Goal: Task Accomplishment & Management: Manage account settings

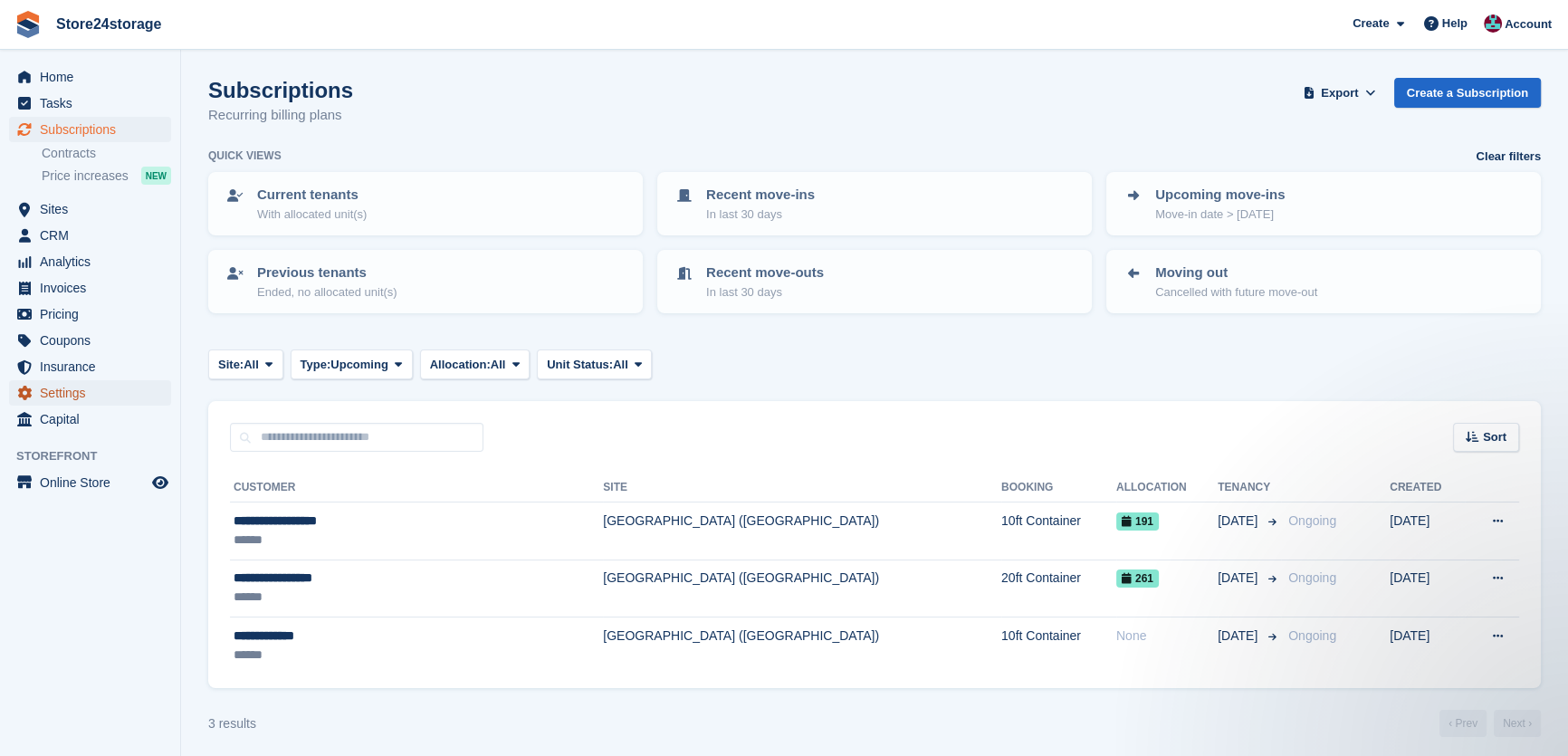
click at [94, 395] on span "Settings" at bounding box center [94, 393] width 109 height 26
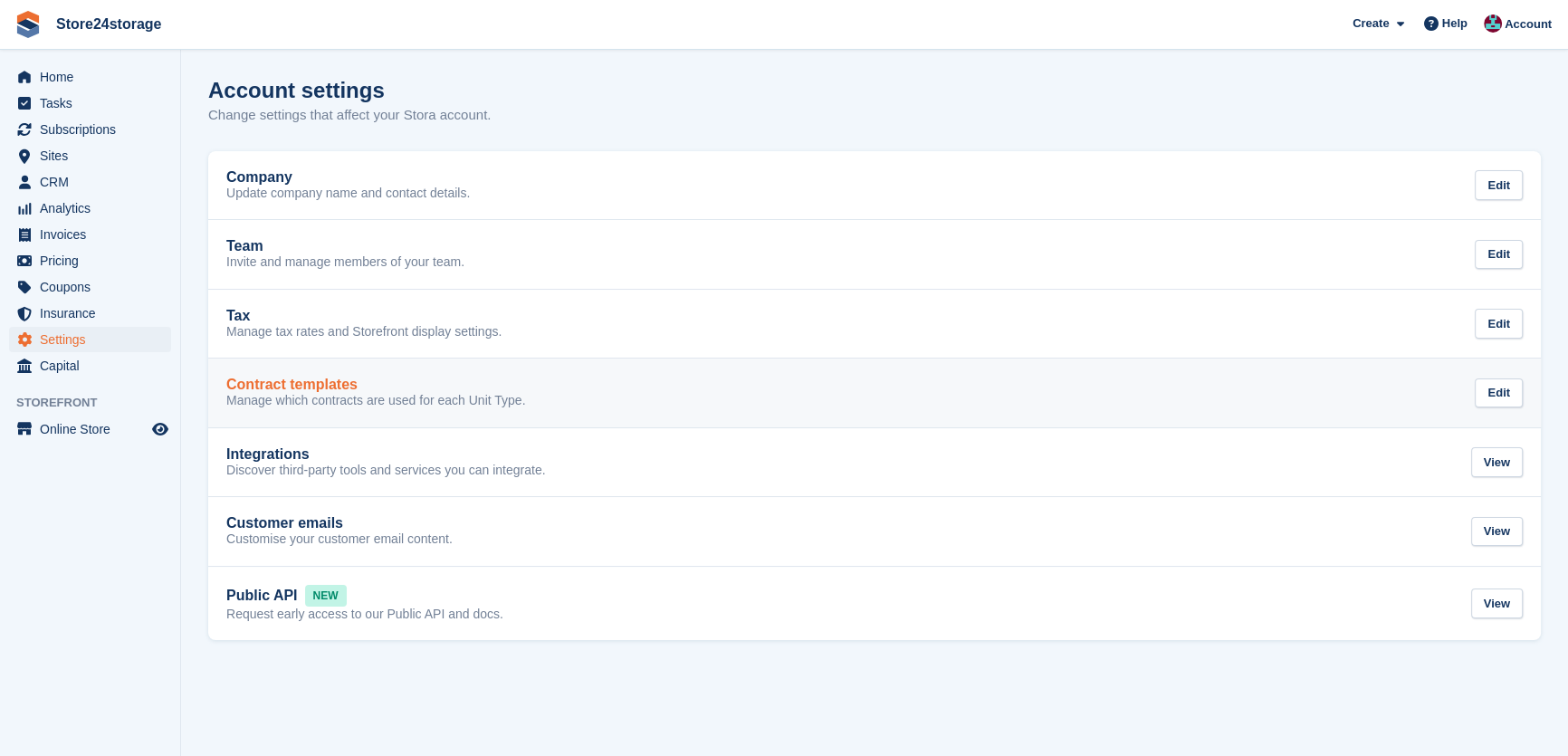
click at [314, 384] on h2 "Contract templates" at bounding box center [291, 384] width 131 height 16
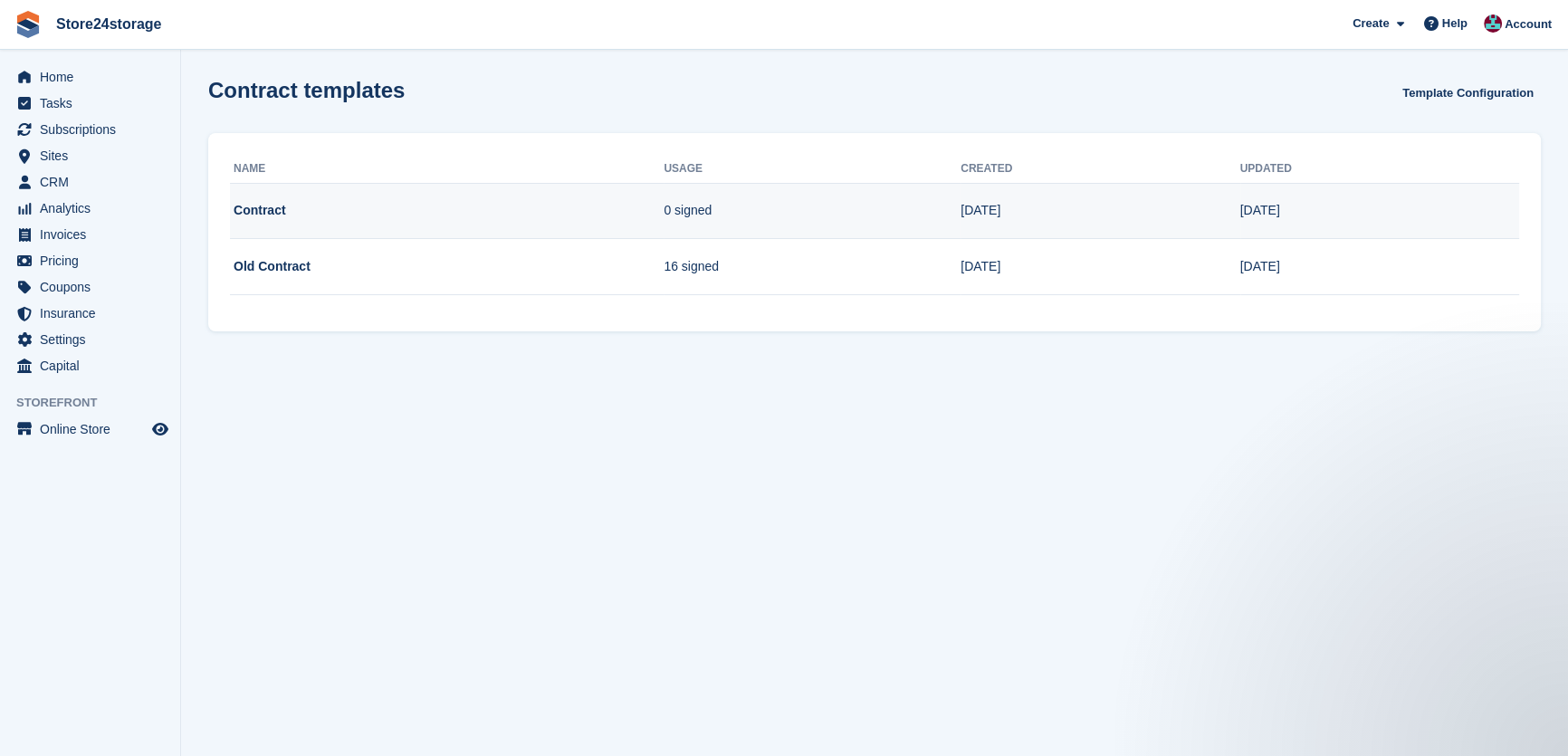
click at [1301, 204] on td "[DATE]" at bounding box center [1379, 211] width 279 height 56
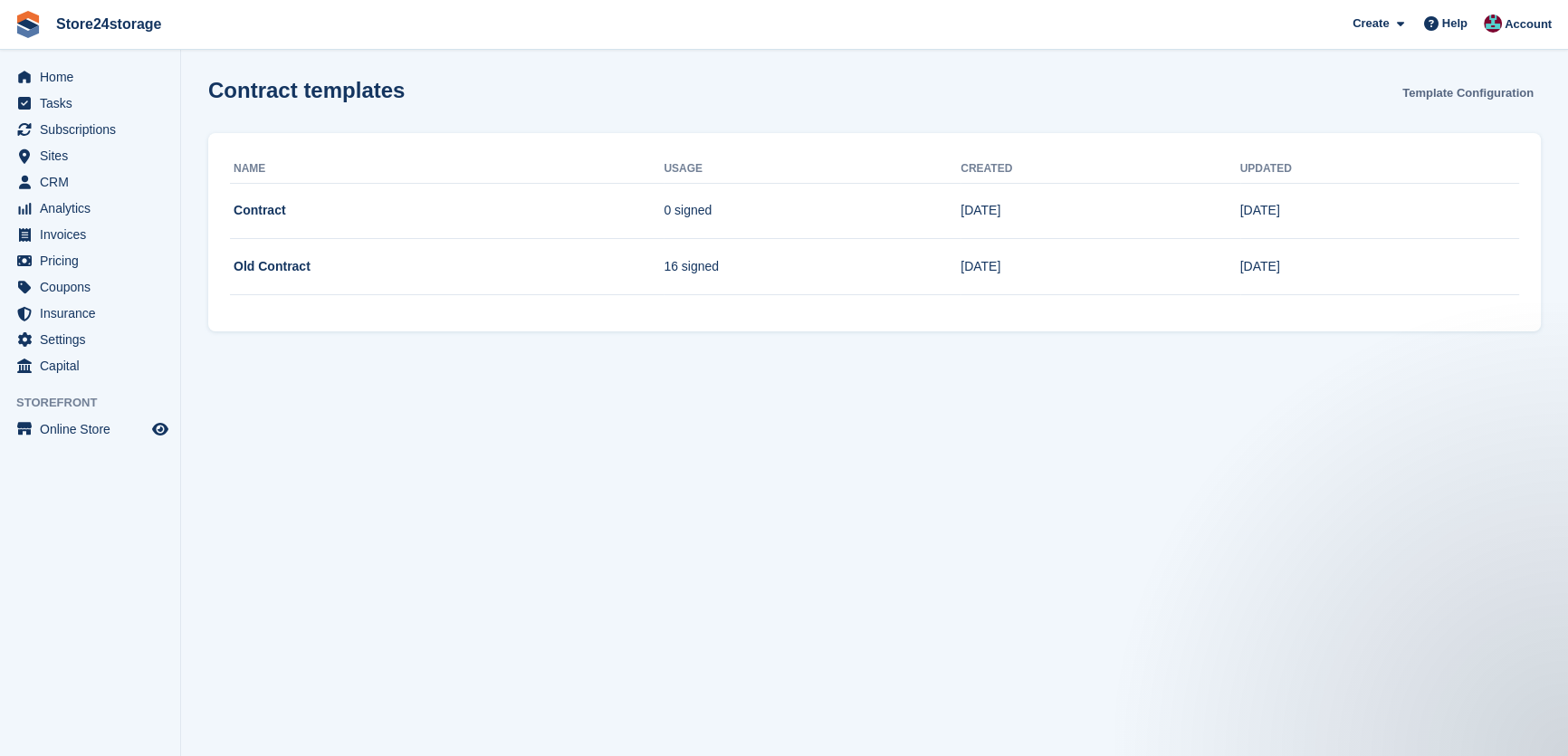
click at [1453, 98] on link "Template Configuration" at bounding box center [1467, 92] width 146 height 30
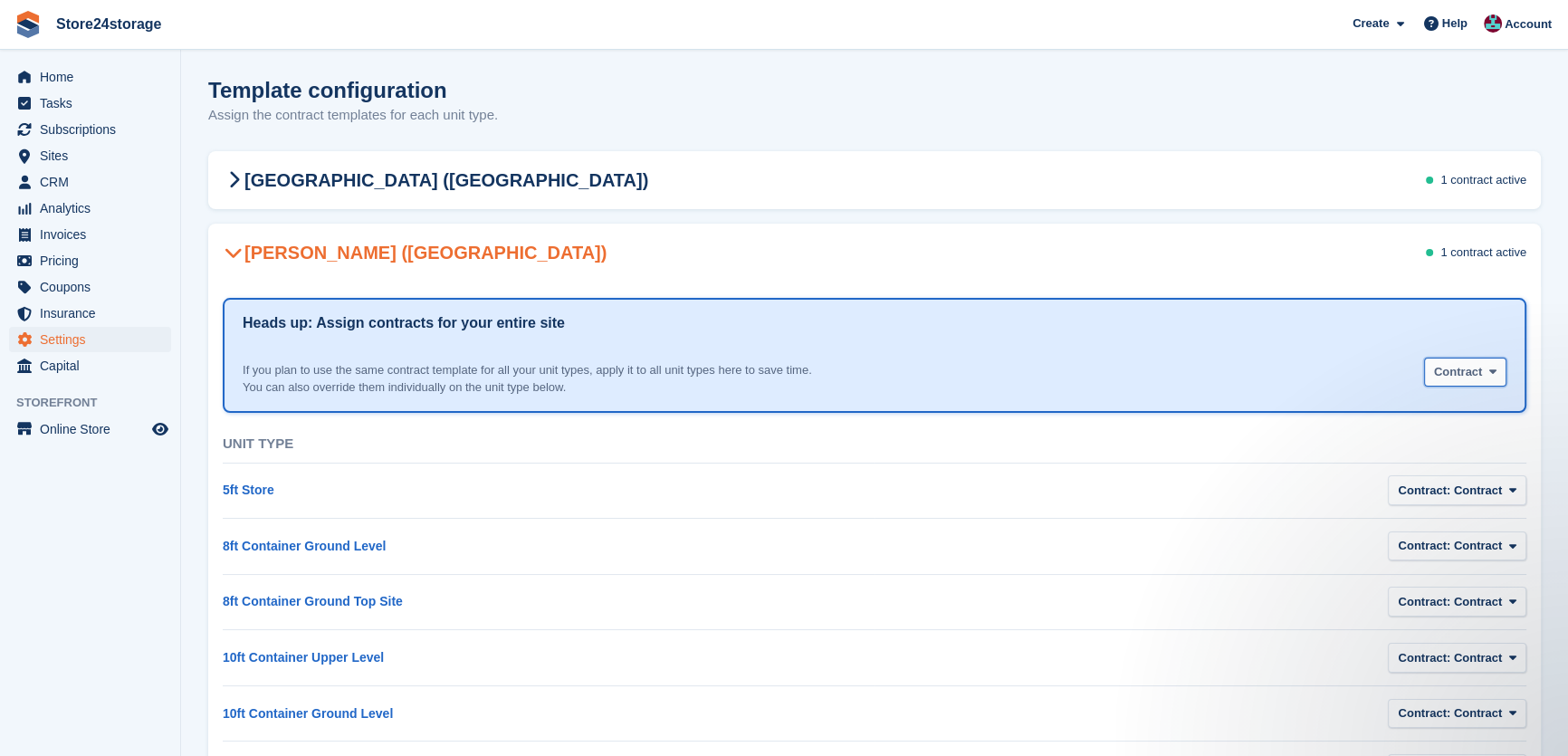
click at [1496, 367] on span "button" at bounding box center [1493, 373] width 15 height 15
click at [1493, 436] on label "Contract" at bounding box center [1510, 446] width 157 height 32
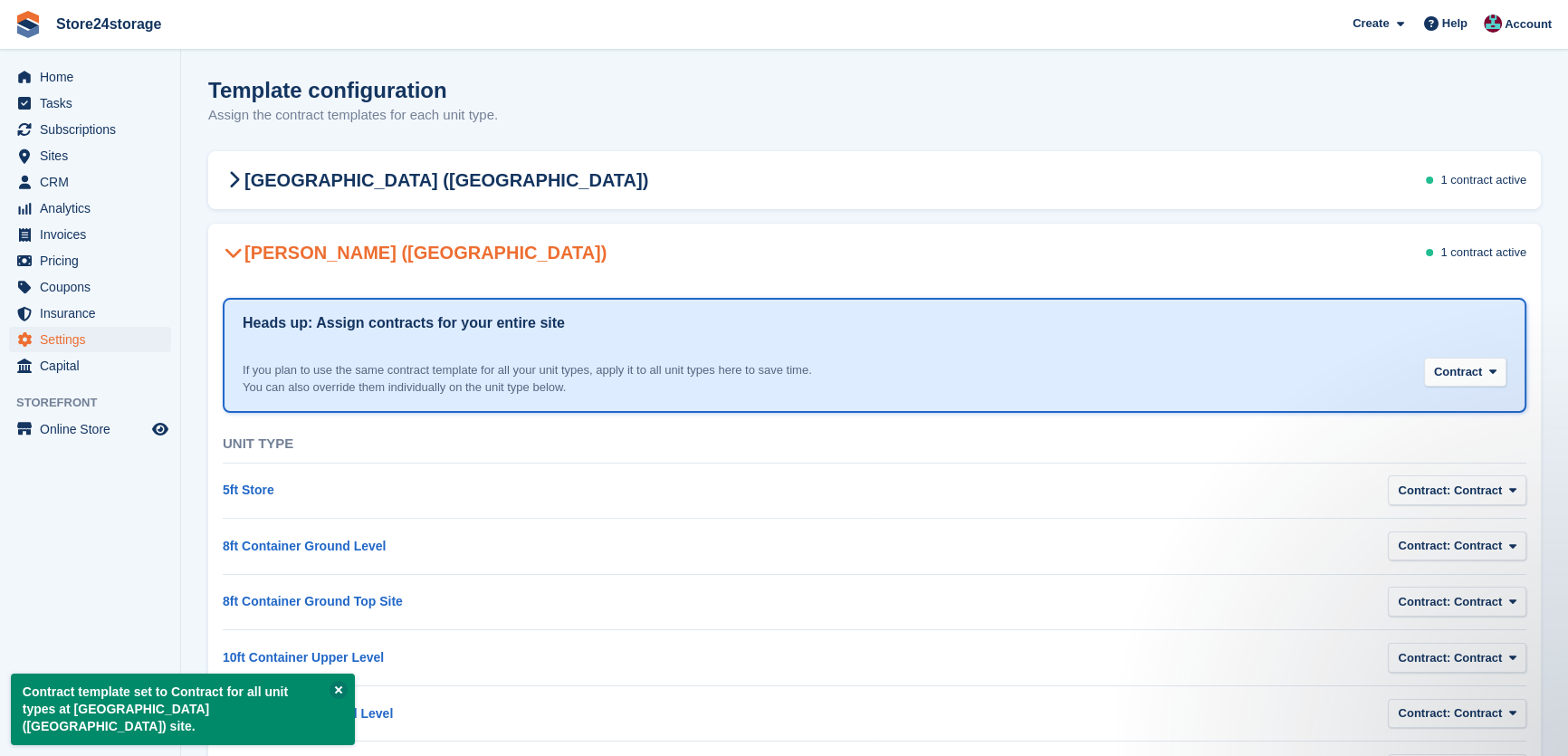
click at [1465, 258] on span "1 contract" at bounding box center [1465, 252] width 51 height 14
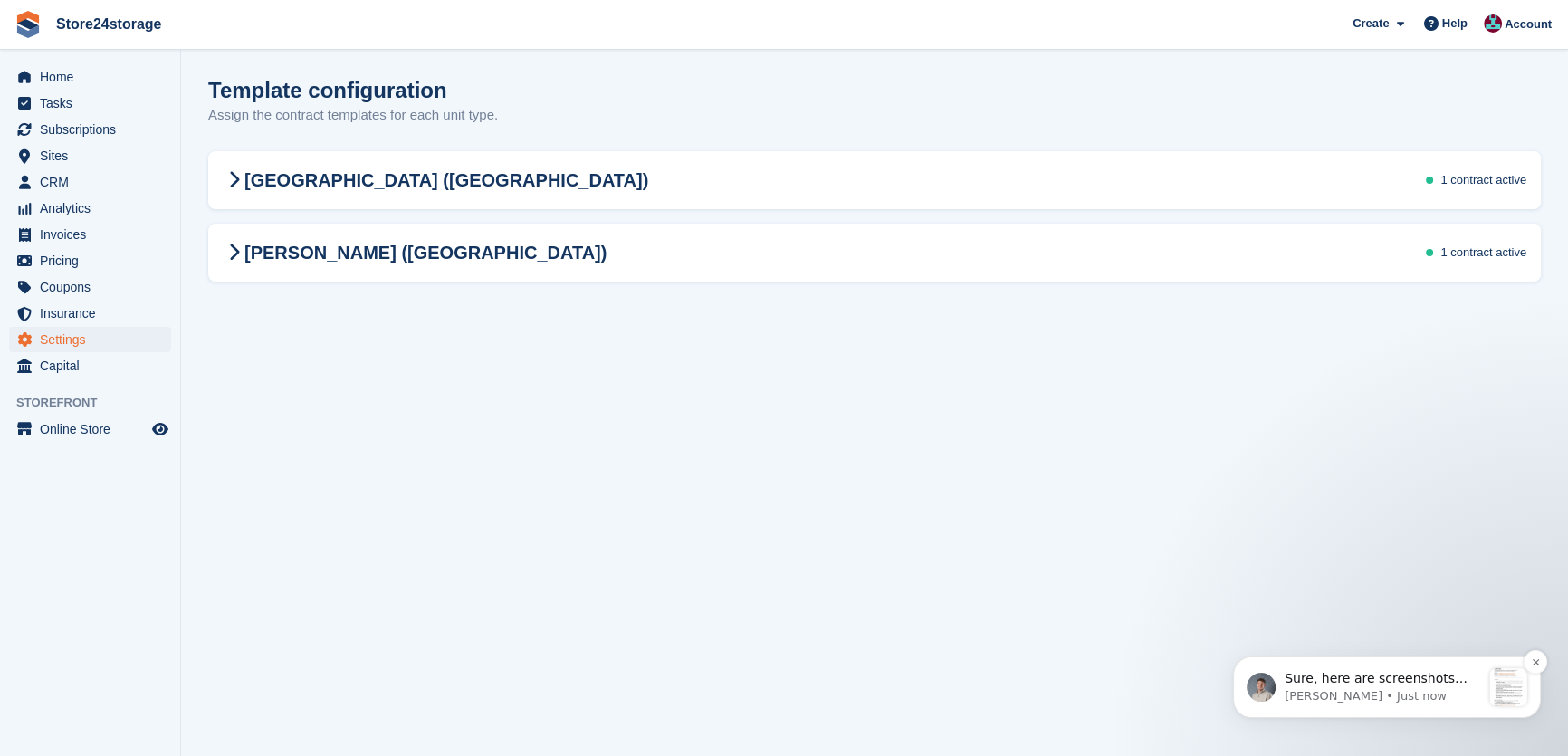
click at [1377, 686] on span "Sure, here are screenshots showing the fields:" at bounding box center [1376, 687] width 183 height 33
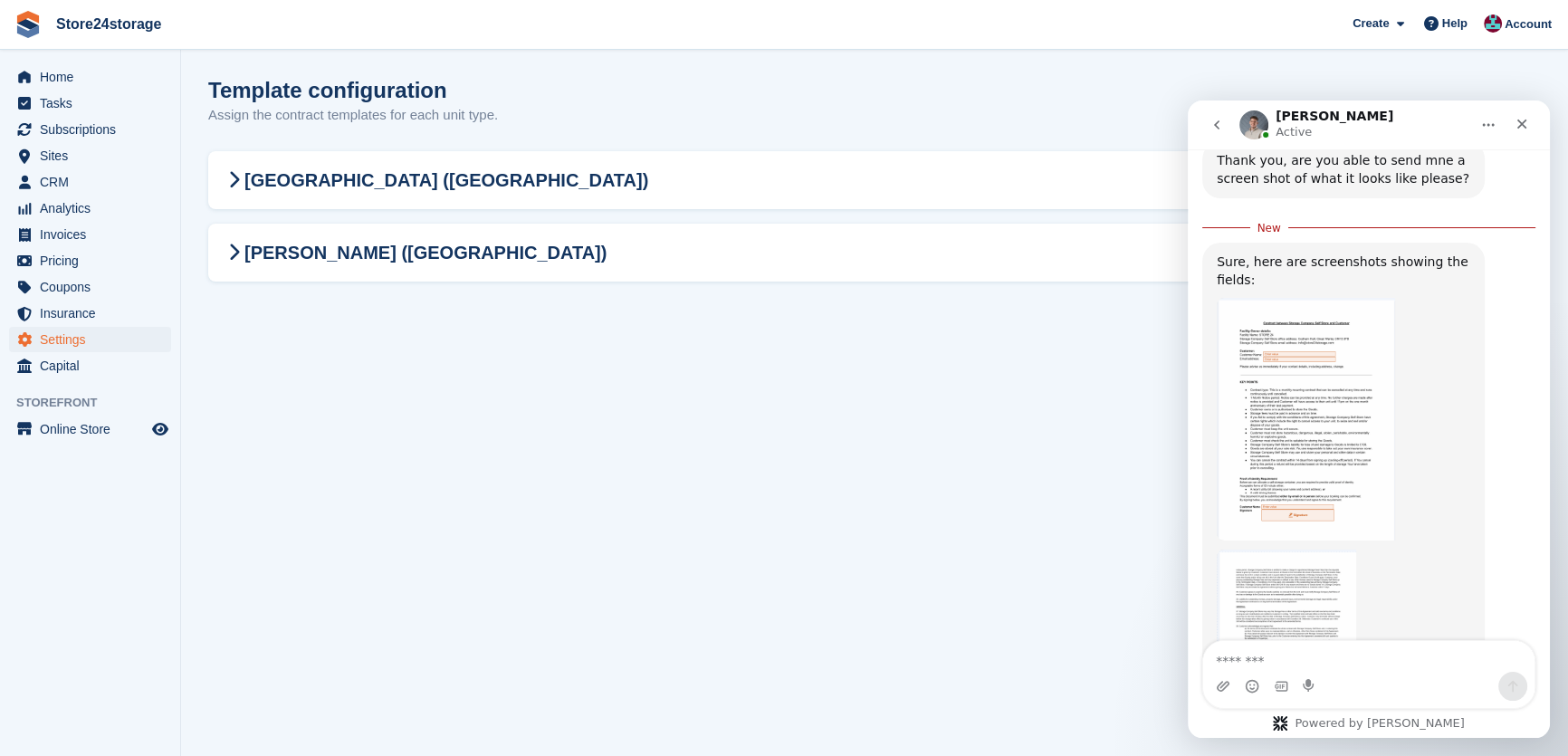
scroll to position [1200, 0]
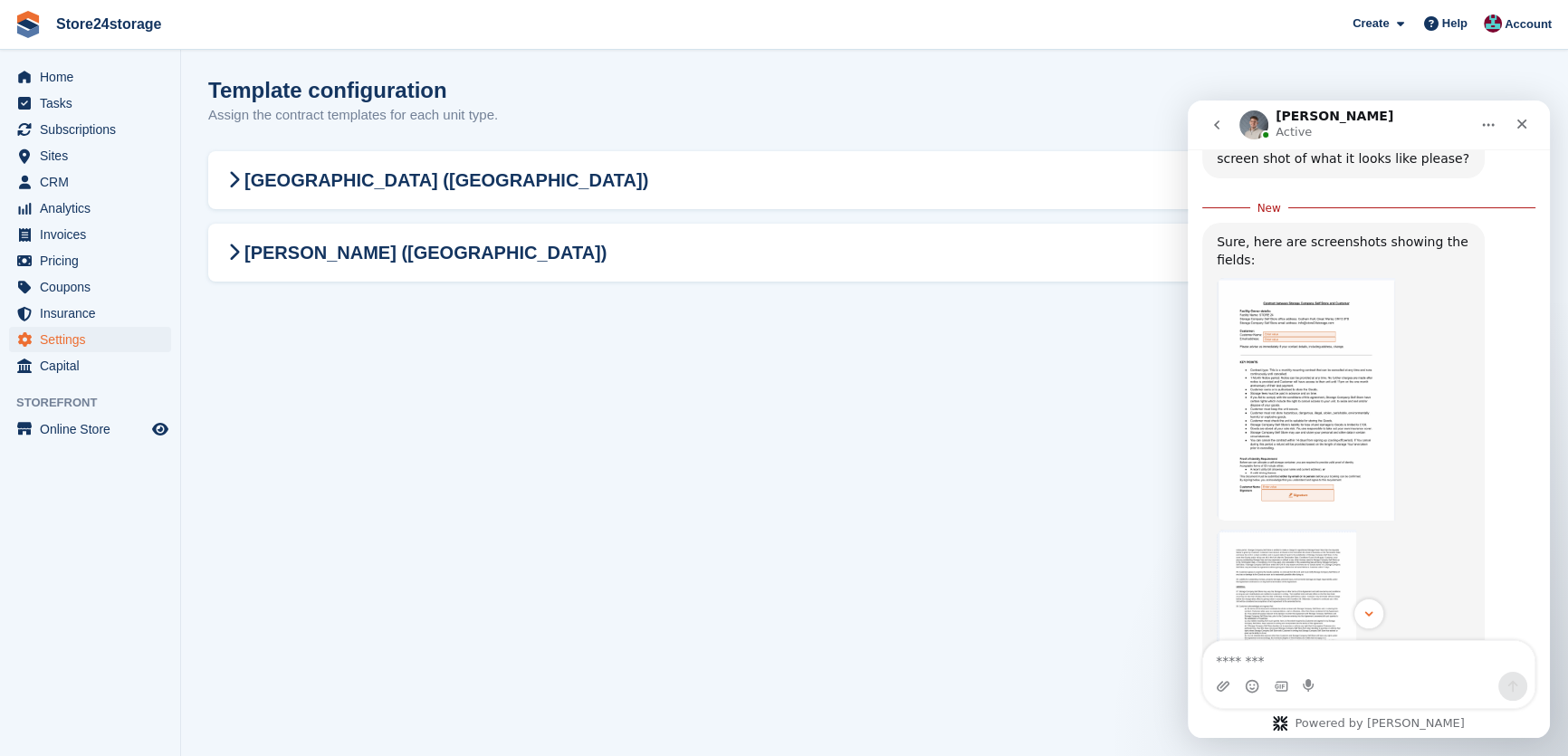
click at [1322, 373] on img "Bradley says…" at bounding box center [1305, 399] width 178 height 243
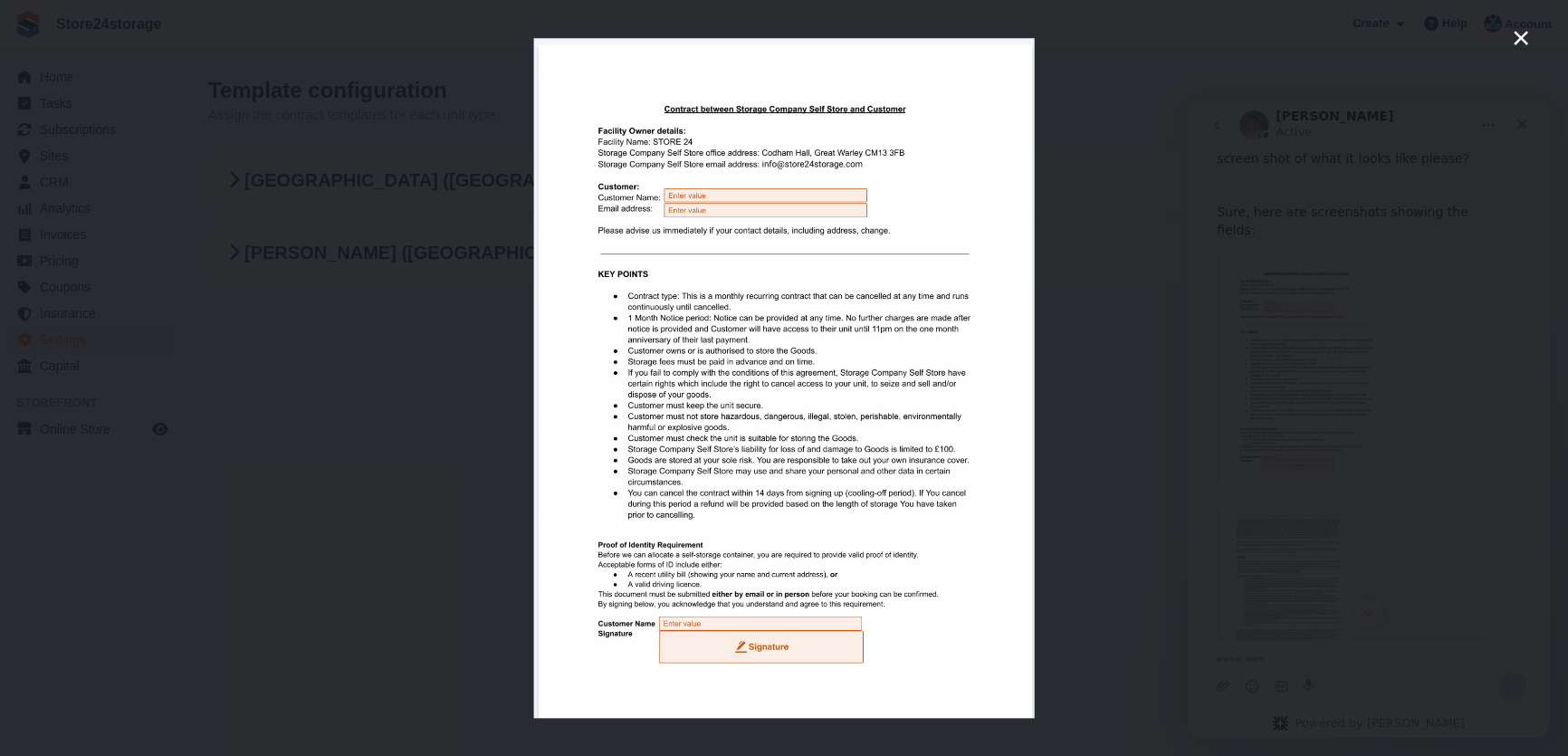
scroll to position [2, 0]
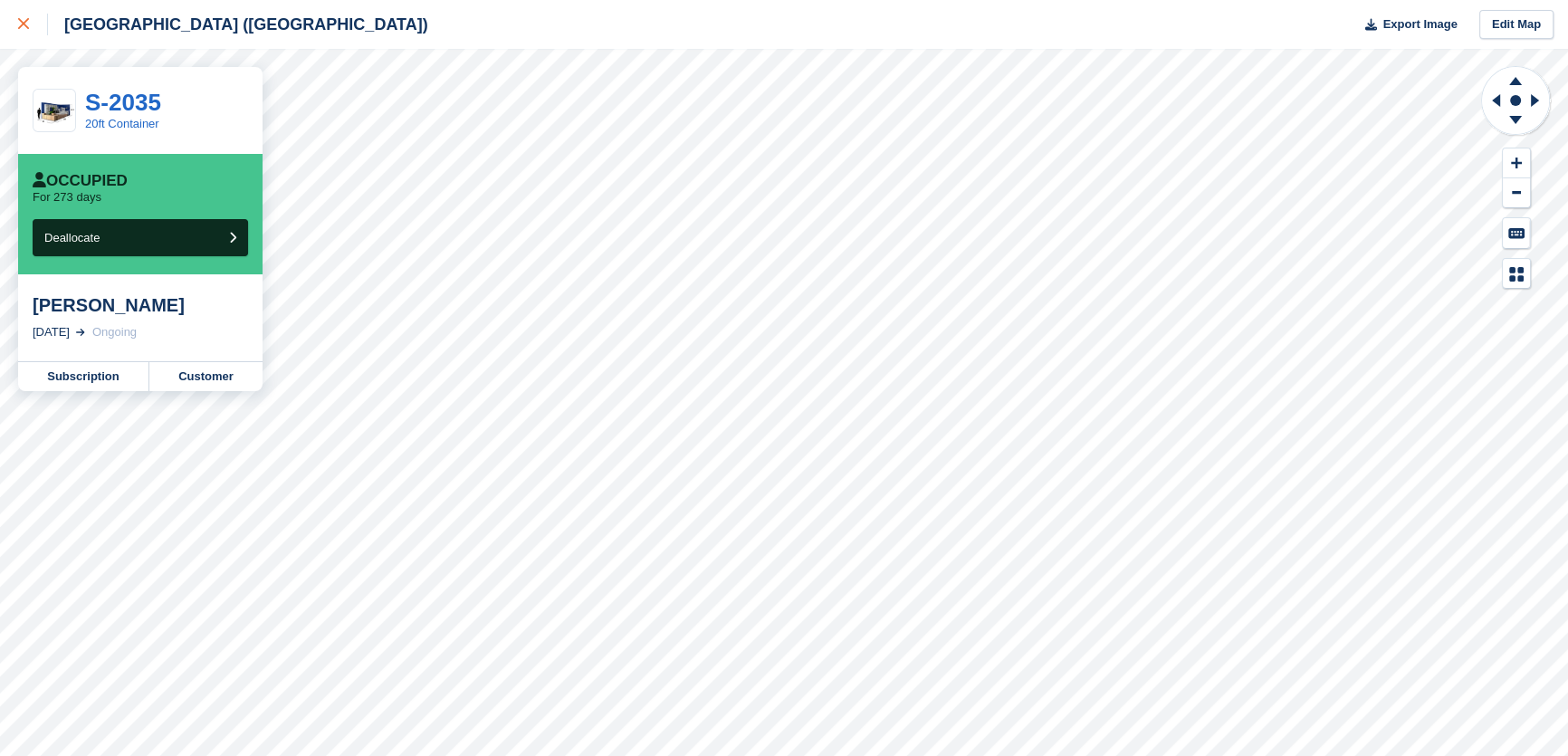
click at [22, 27] on icon at bounding box center [24, 24] width 11 height 11
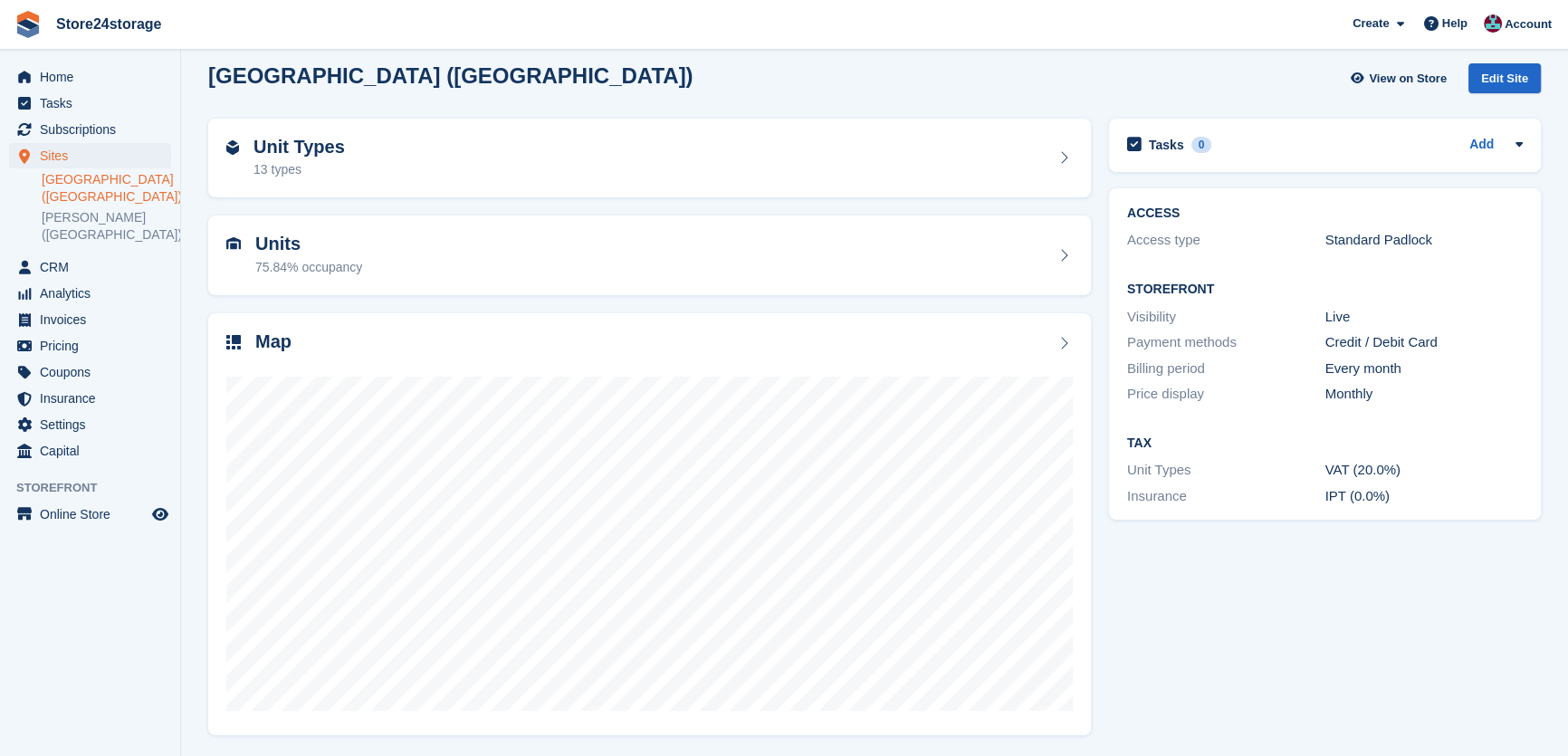
scroll to position [16, 0]
click at [94, 80] on span "Home" at bounding box center [94, 77] width 109 height 26
